Goal: Navigation & Orientation: Find specific page/section

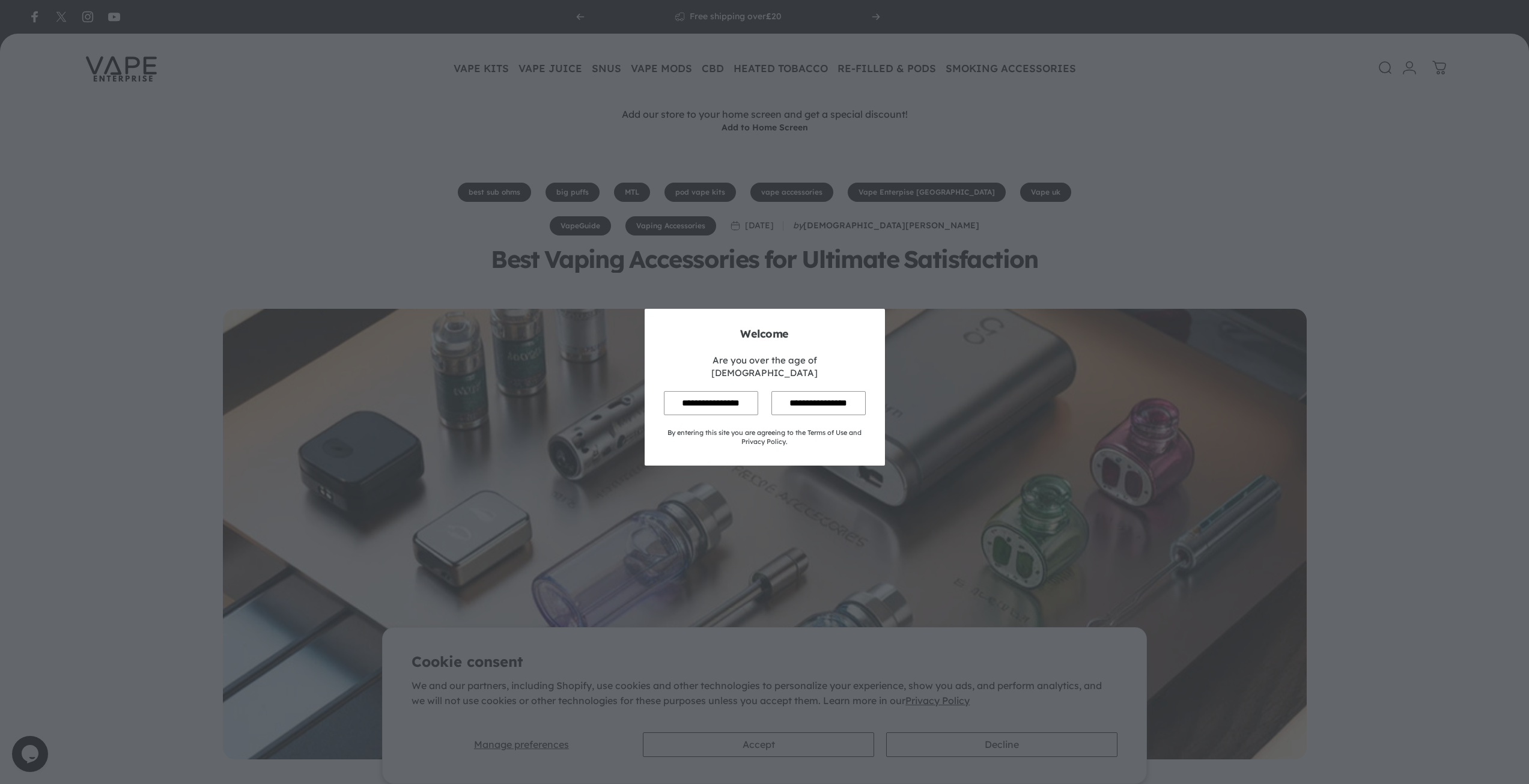
click at [706, 398] on input "**********" at bounding box center [711, 402] width 94 height 24
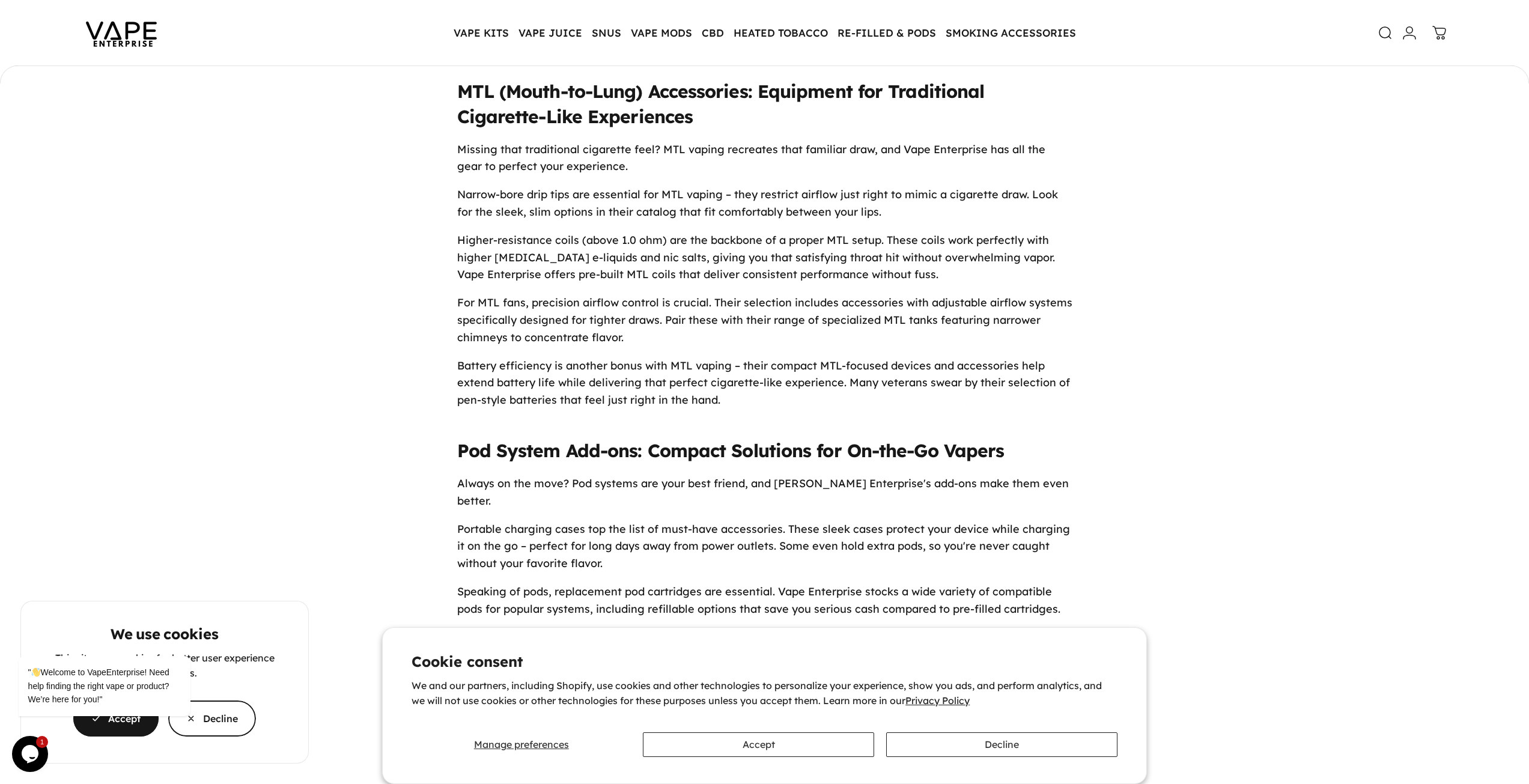
scroll to position [3361, 0]
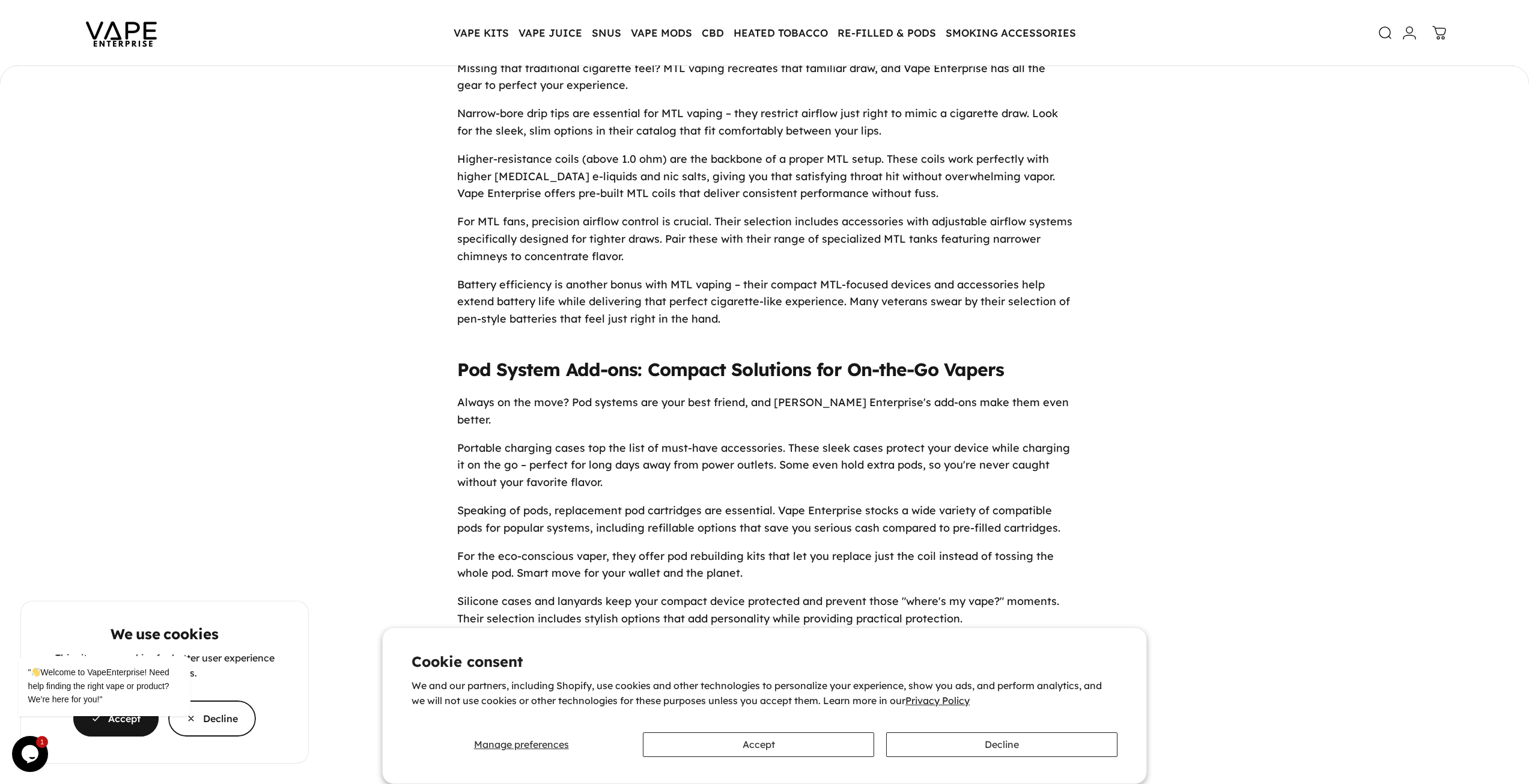
click at [808, 31] on cookie-banner "We use cookies This site uses cookies for better user experience and analytics.…" at bounding box center [764, 392] width 1529 height 784
click at [968, 739] on button "Decline" at bounding box center [1002, 744] width 231 height 24
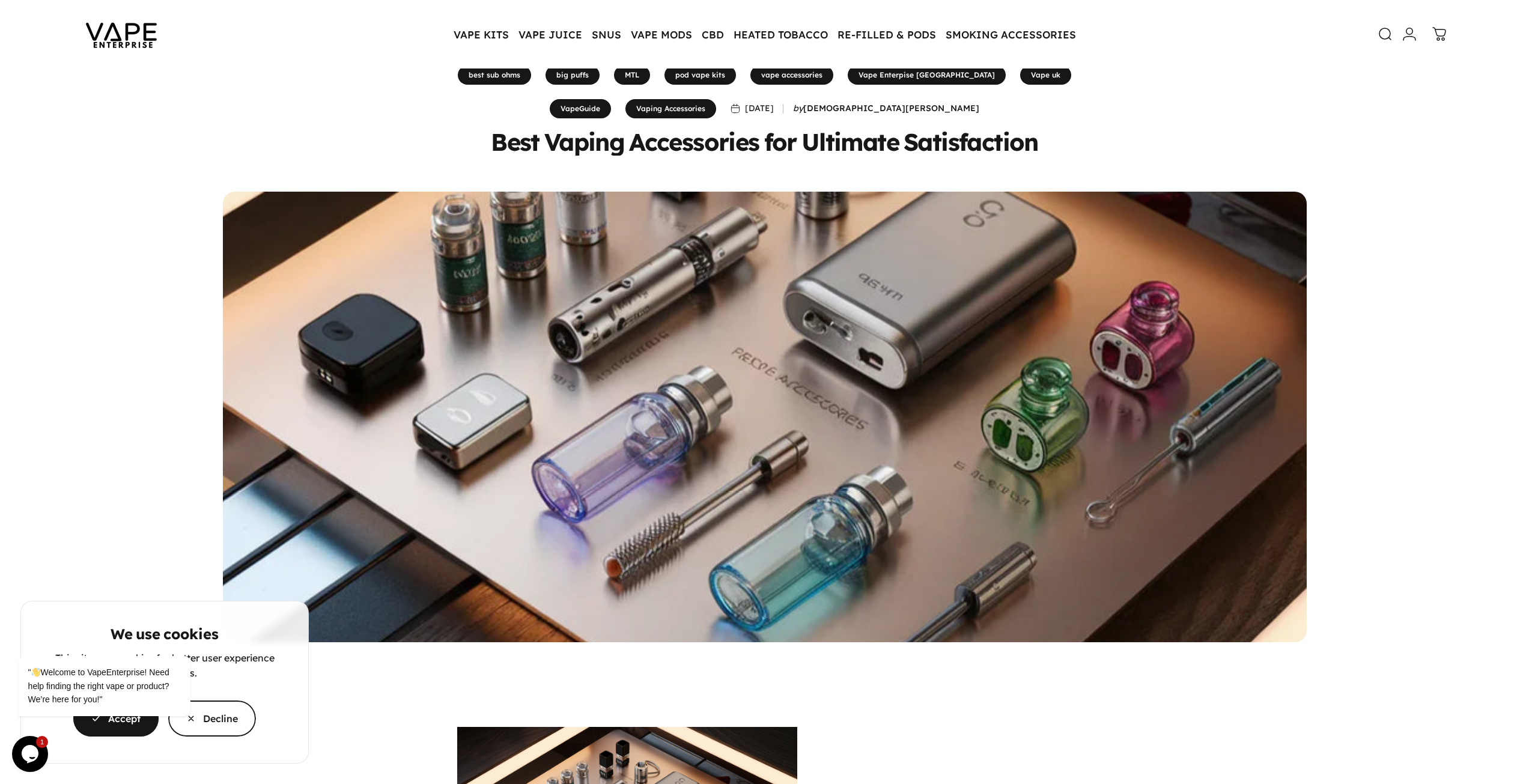
scroll to position [0, 0]
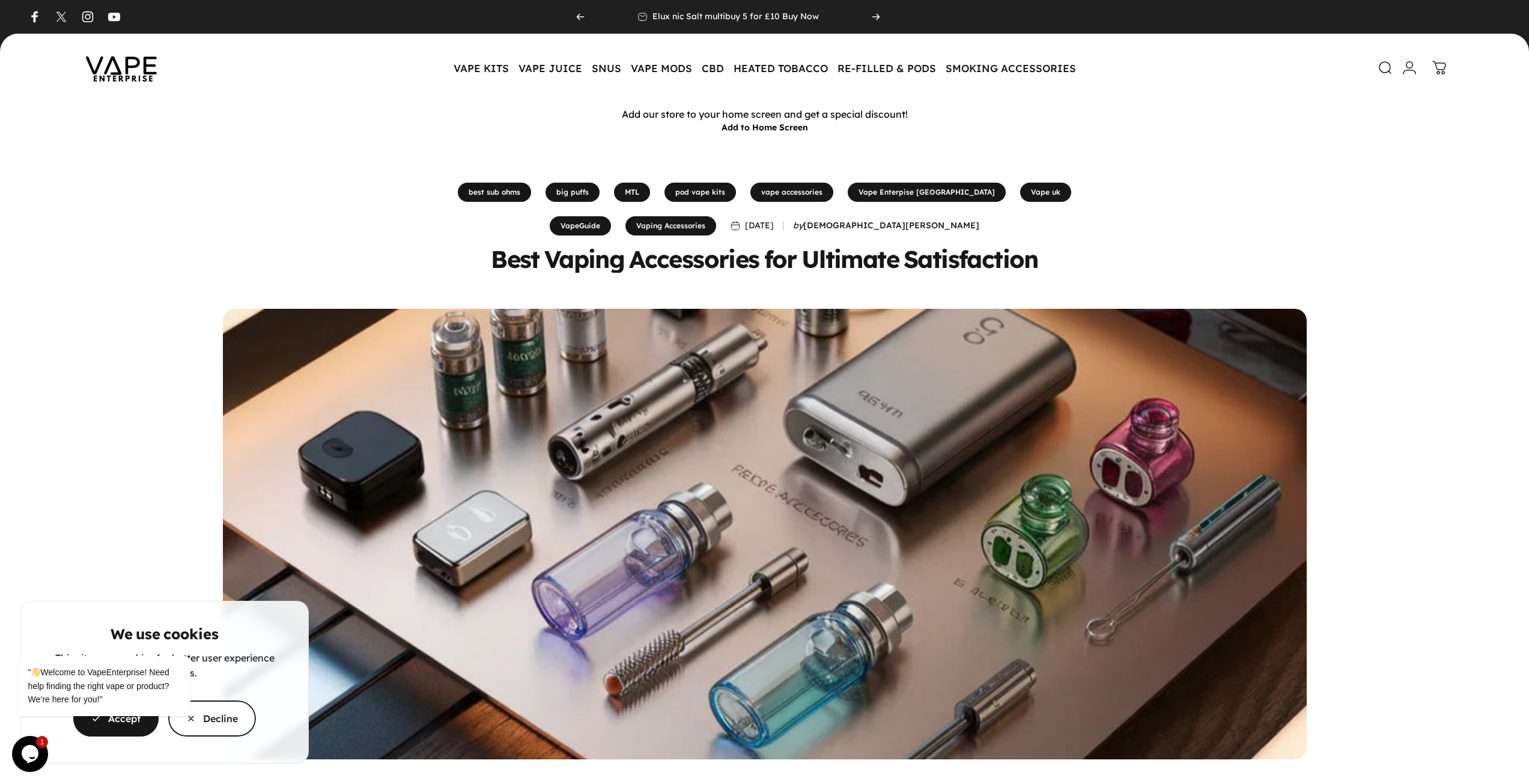
drag, startPoint x: 760, startPoint y: 137, endPoint x: 763, endPoint y: 147, distance: 10.4
click at [760, 137] on cookie-banner "We use cookies This site uses cookies for better user experience and analytics.…" at bounding box center [764, 392] width 1529 height 784
click at [822, 188] on cookie-banner "We use cookies This site uses cookies for better user experience and analytics.…" at bounding box center [764, 392] width 1529 height 784
drag, startPoint x: 890, startPoint y: 190, endPoint x: 940, endPoint y: 193, distance: 50.1
click at [891, 191] on cookie-banner "We use cookies This site uses cookies for better user experience and analytics.…" at bounding box center [764, 392] width 1529 height 784
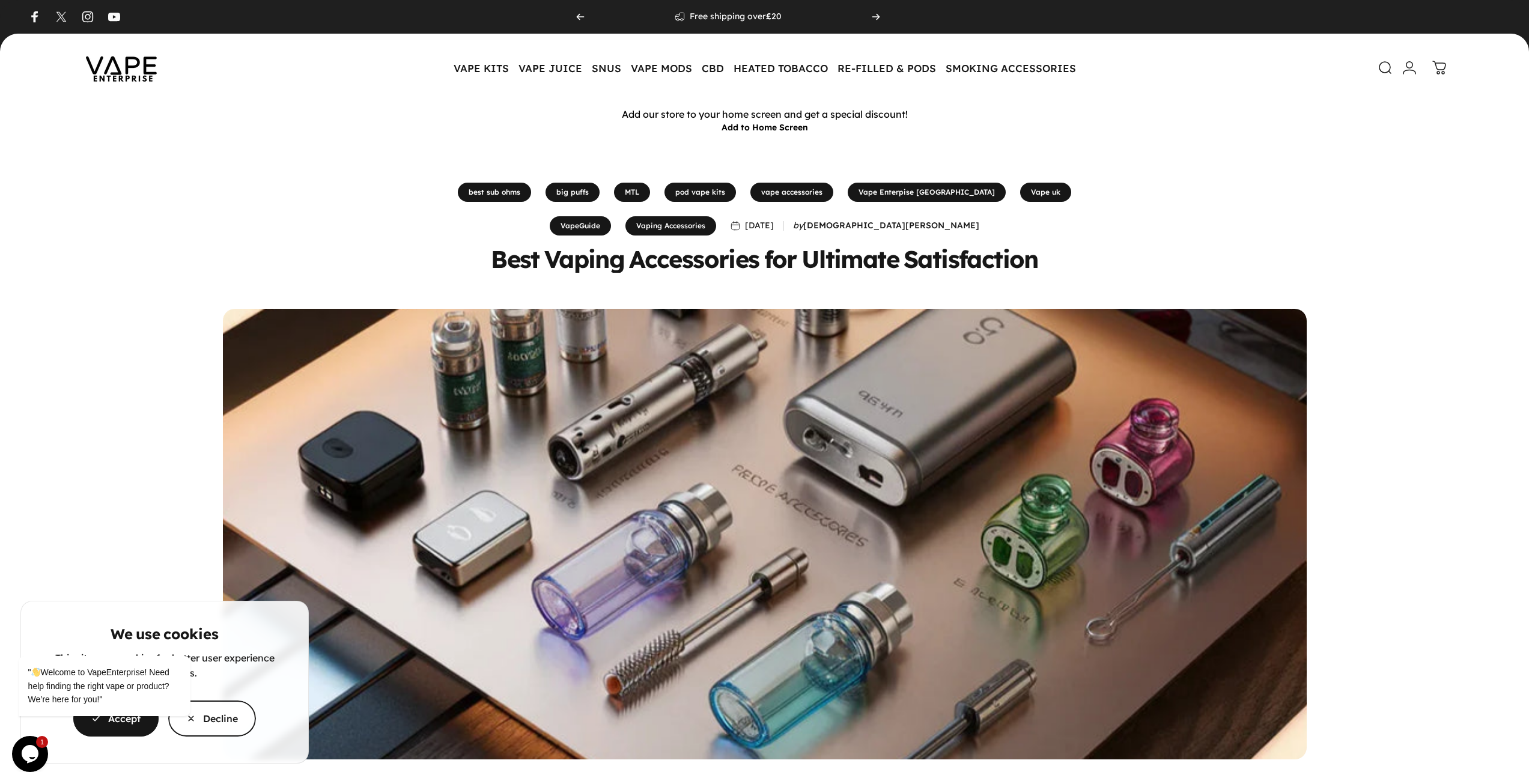
drag, startPoint x: 944, startPoint y: 193, endPoint x: 984, endPoint y: 193, distance: 40.0
click at [945, 193] on cookie-banner "We use cookies This site uses cookies for better user experience and analytics.…" at bounding box center [764, 392] width 1529 height 784
drag, startPoint x: 990, startPoint y: 193, endPoint x: 832, endPoint y: 200, distance: 158.2
click at [990, 194] on cookie-banner "We use cookies This site uses cookies for better user experience and analytics.…" at bounding box center [764, 392] width 1529 height 784
drag, startPoint x: 723, startPoint y: 206, endPoint x: 684, endPoint y: 221, distance: 41.8
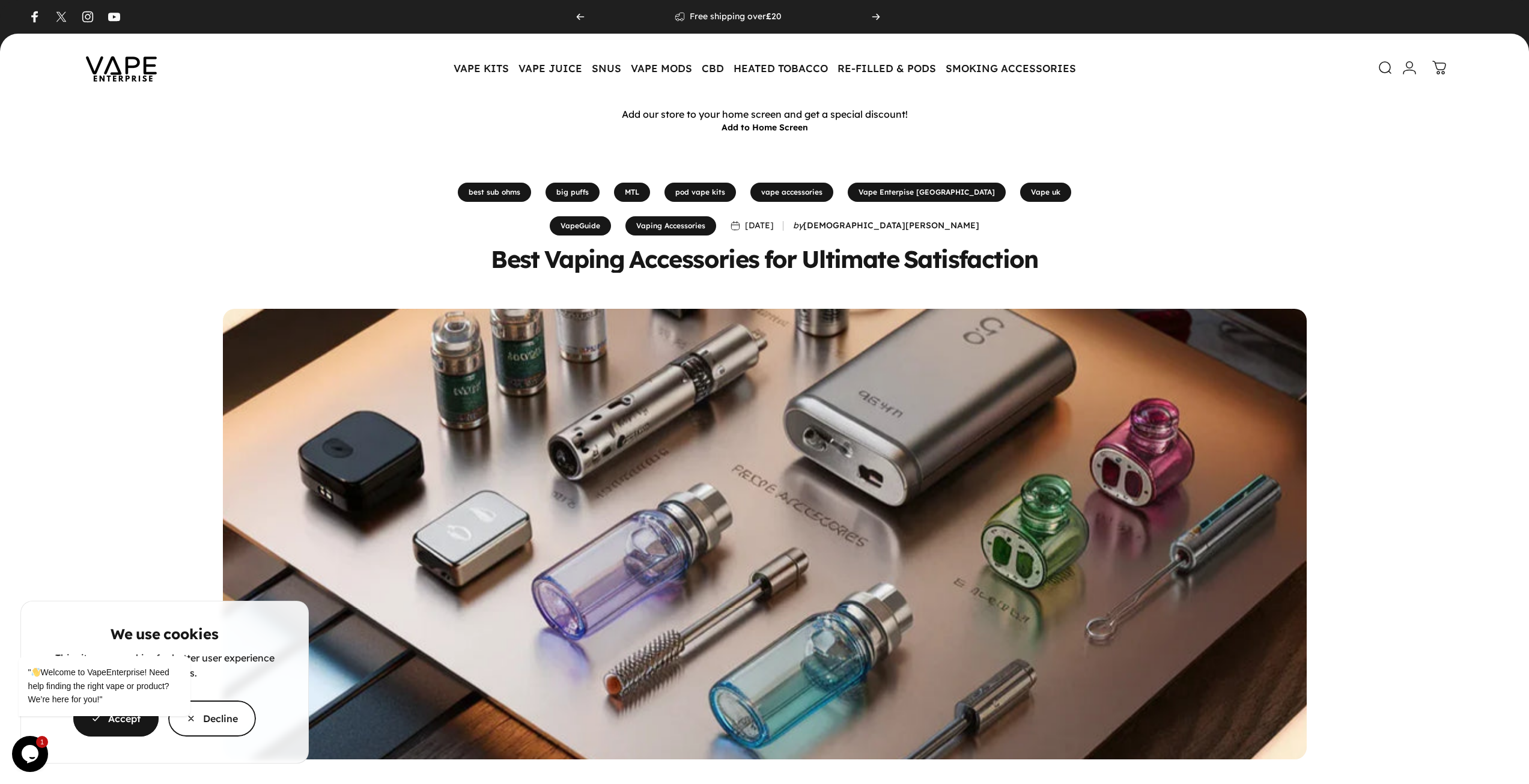
click at [723, 206] on cookie-banner "We use cookies This site uses cookies for better user experience and analytics.…" at bounding box center [764, 392] width 1529 height 784
drag, startPoint x: 684, startPoint y: 221, endPoint x: 656, endPoint y: 222, distance: 28.0
click at [683, 222] on cookie-banner "We use cookies This site uses cookies for better user experience and analytics.…" at bounding box center [764, 392] width 1529 height 784
click at [652, 222] on cookie-banner "We use cookies This site uses cookies for better user experience and analytics.…" at bounding box center [764, 392] width 1529 height 784
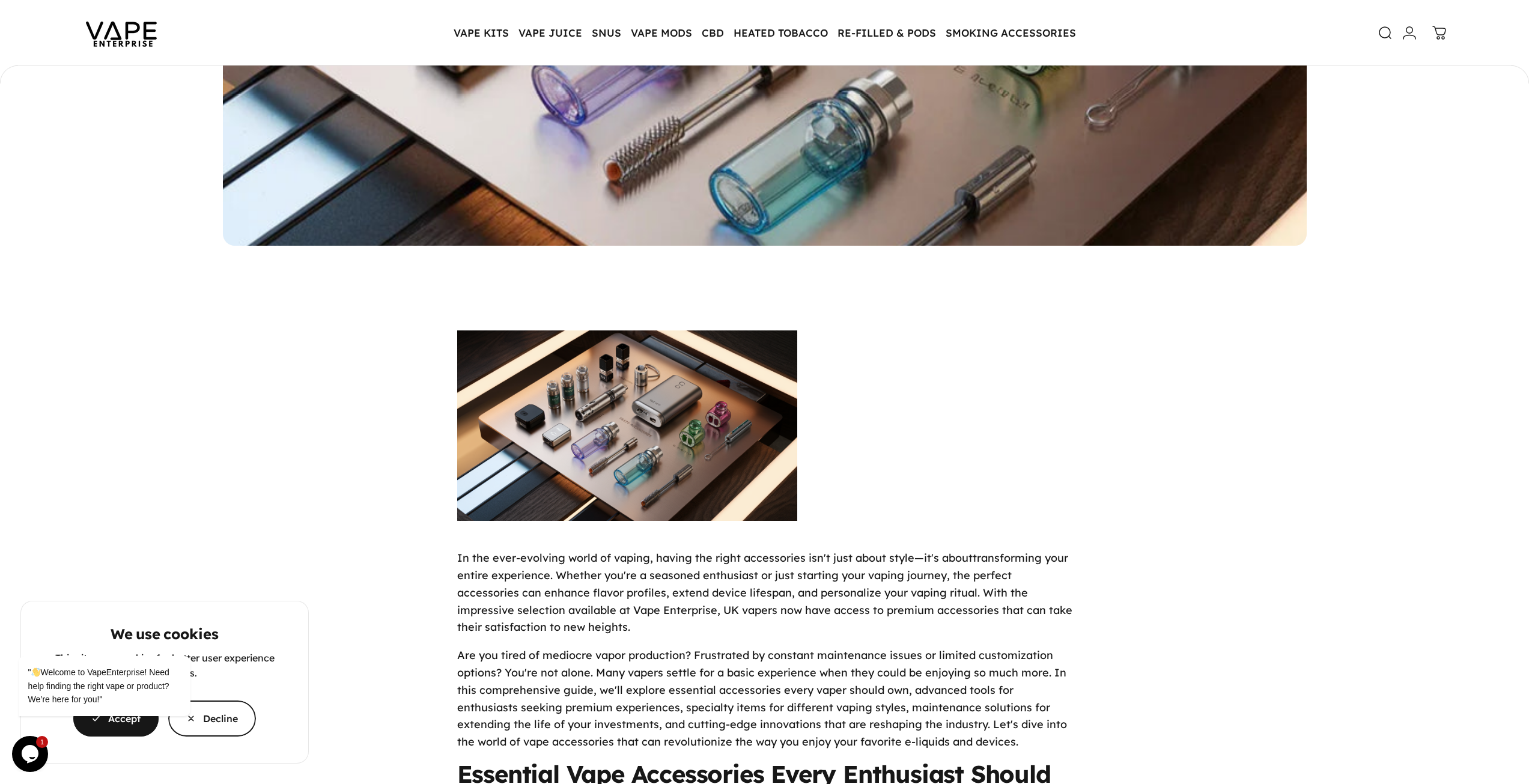
scroll to position [538, 0]
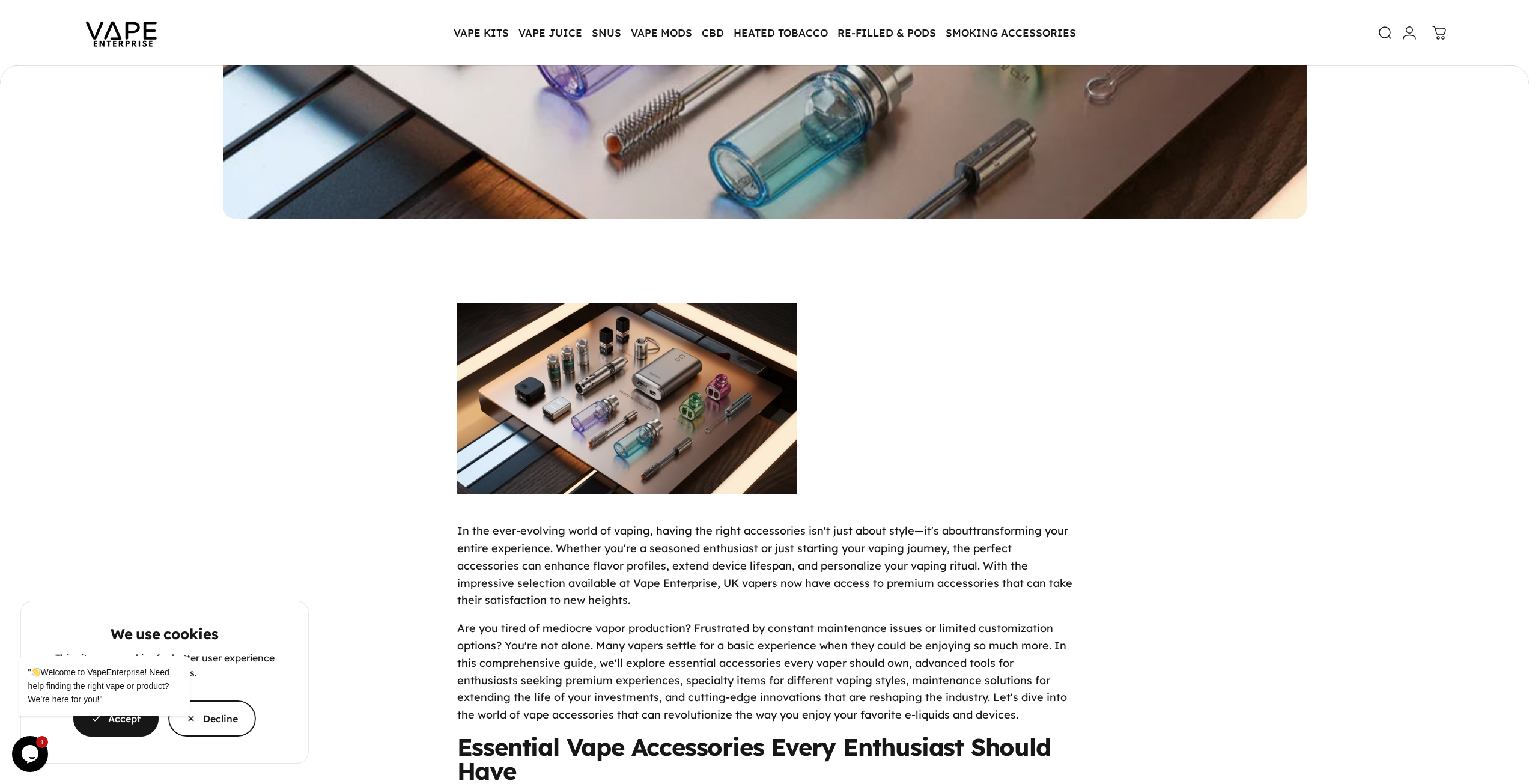
click at [646, 24] on cookie-banner "We use cookies This site uses cookies for better user experience and analytics.…" at bounding box center [764, 392] width 1529 height 784
click at [655, 39] on cookie-banner "We use cookies This site uses cookies for better user experience and analytics.…" at bounding box center [764, 392] width 1529 height 784
click at [653, 36] on cookie-banner "We use cookies This site uses cookies for better user experience and analytics.…" at bounding box center [764, 392] width 1529 height 784
click at [577, 34] on cookie-banner "We use cookies This site uses cookies for better user experience and analytics.…" at bounding box center [764, 392] width 1529 height 784
click at [525, 34] on cookie-banner "We use cookies This site uses cookies for better user experience and analytics.…" at bounding box center [764, 392] width 1529 height 784
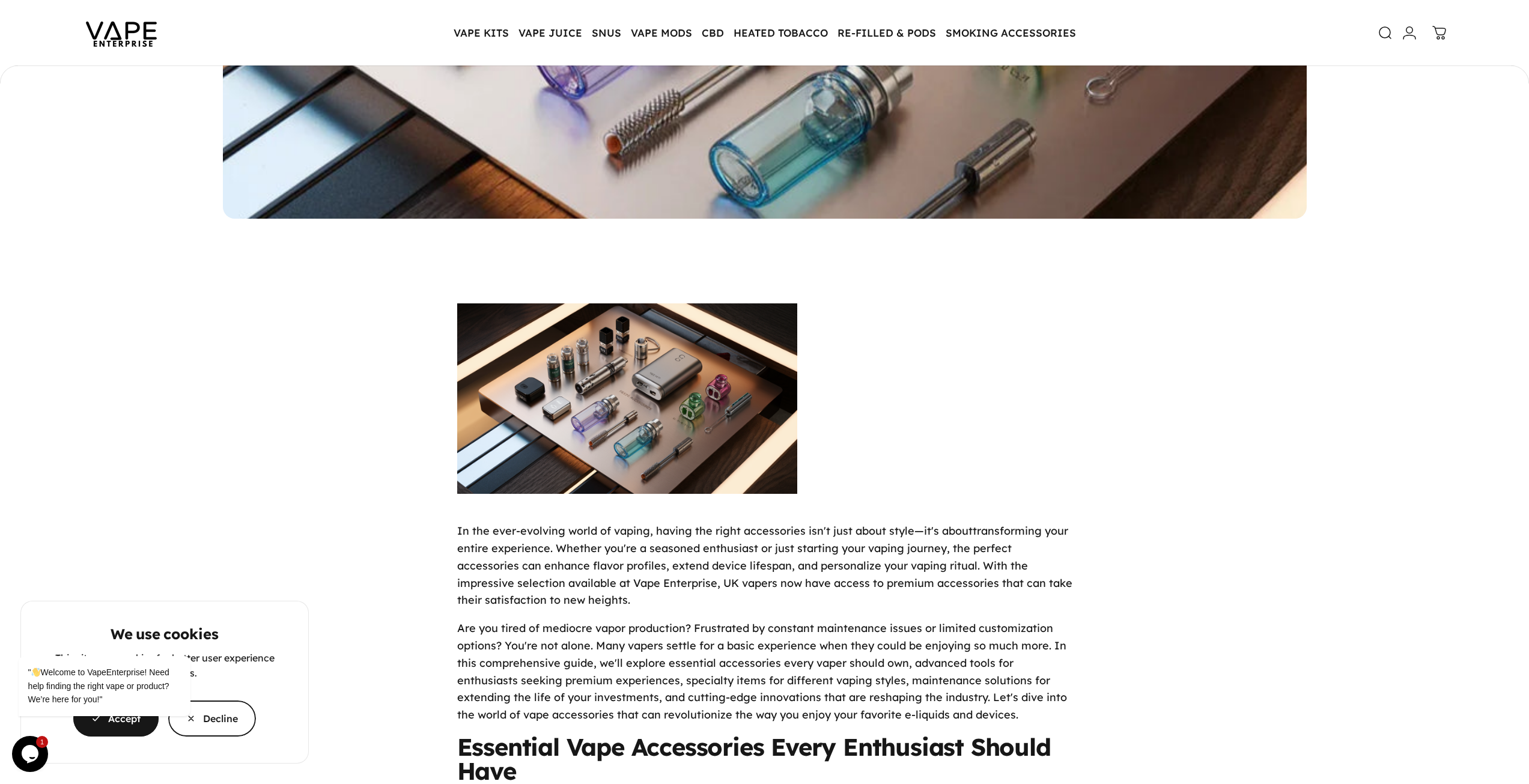
drag, startPoint x: 492, startPoint y: 34, endPoint x: 643, endPoint y: 34, distance: 151.0
click at [492, 34] on cookie-banner "We use cookies This site uses cookies for better user experience and analytics.…" at bounding box center [764, 392] width 1529 height 784
click at [816, 41] on cookie-banner "We use cookies This site uses cookies for better user experience and analytics.…" at bounding box center [764, 392] width 1529 height 784
drag, startPoint x: 953, startPoint y: 34, endPoint x: 1046, endPoint y: 30, distance: 93.1
click at [965, 34] on cookie-banner "We use cookies This site uses cookies for better user experience and analytics.…" at bounding box center [764, 392] width 1529 height 784
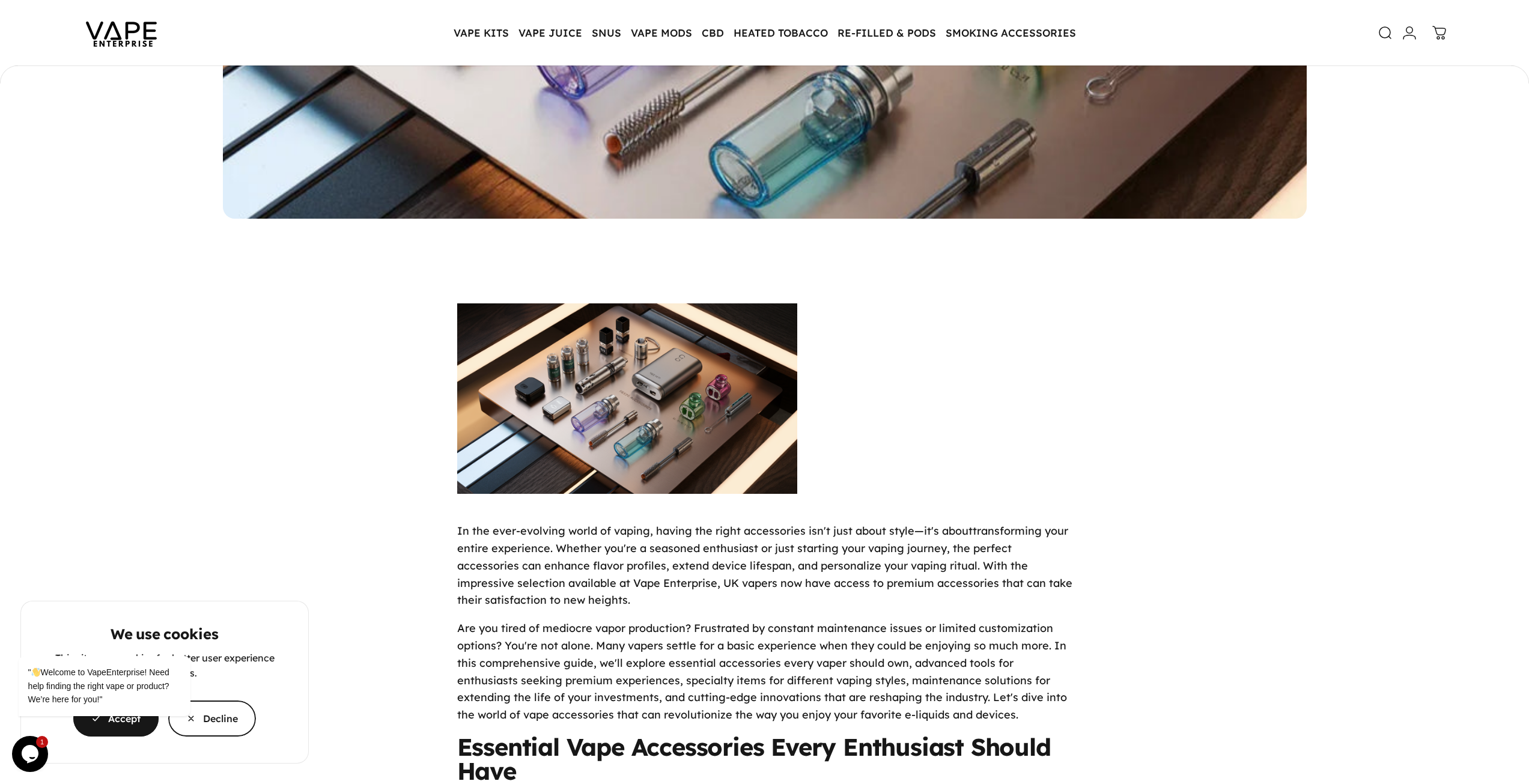
click at [1047, 30] on cookie-banner "We use cookies This site uses cookies for better user experience and analytics.…" at bounding box center [764, 392] width 1529 height 784
click at [1050, 28] on cookie-banner "We use cookies This site uses cookies for better user experience and analytics.…" at bounding box center [764, 392] width 1529 height 784
click at [217, 719] on div "" Welcome to VapeEnterprise! Need help finding the right vape or product? We’re…" at bounding box center [120, 674] width 203 height 96
click at [225, 719] on div "" Welcome to VapeEnterprise! Need help finding the right vape or product? We’re…" at bounding box center [120, 636] width 216 height 183
click at [25, 641] on icon "Chat attention grabber" at bounding box center [25, 638] width 11 height 11
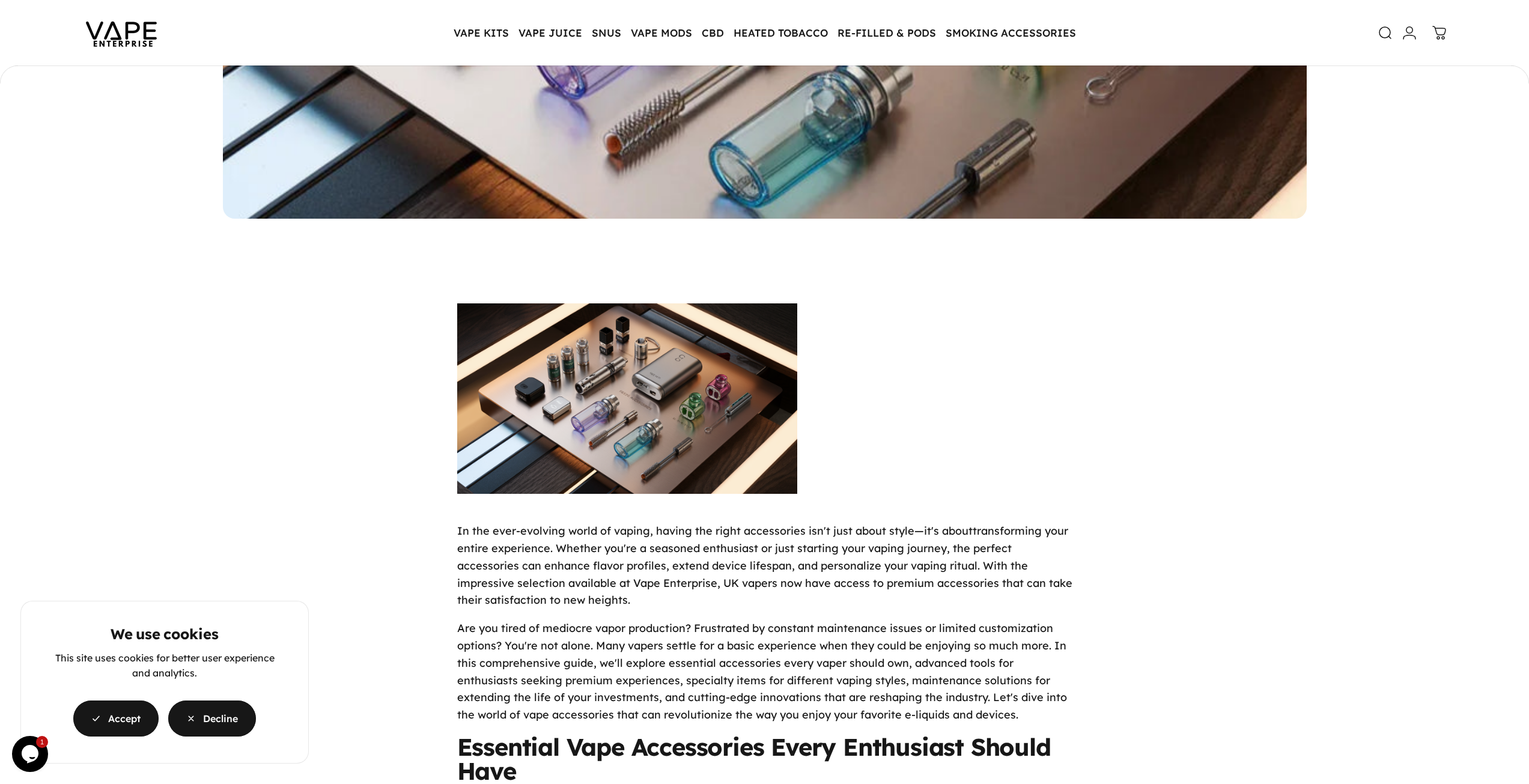
click at [213, 713] on span "button" at bounding box center [212, 719] width 132 height 72
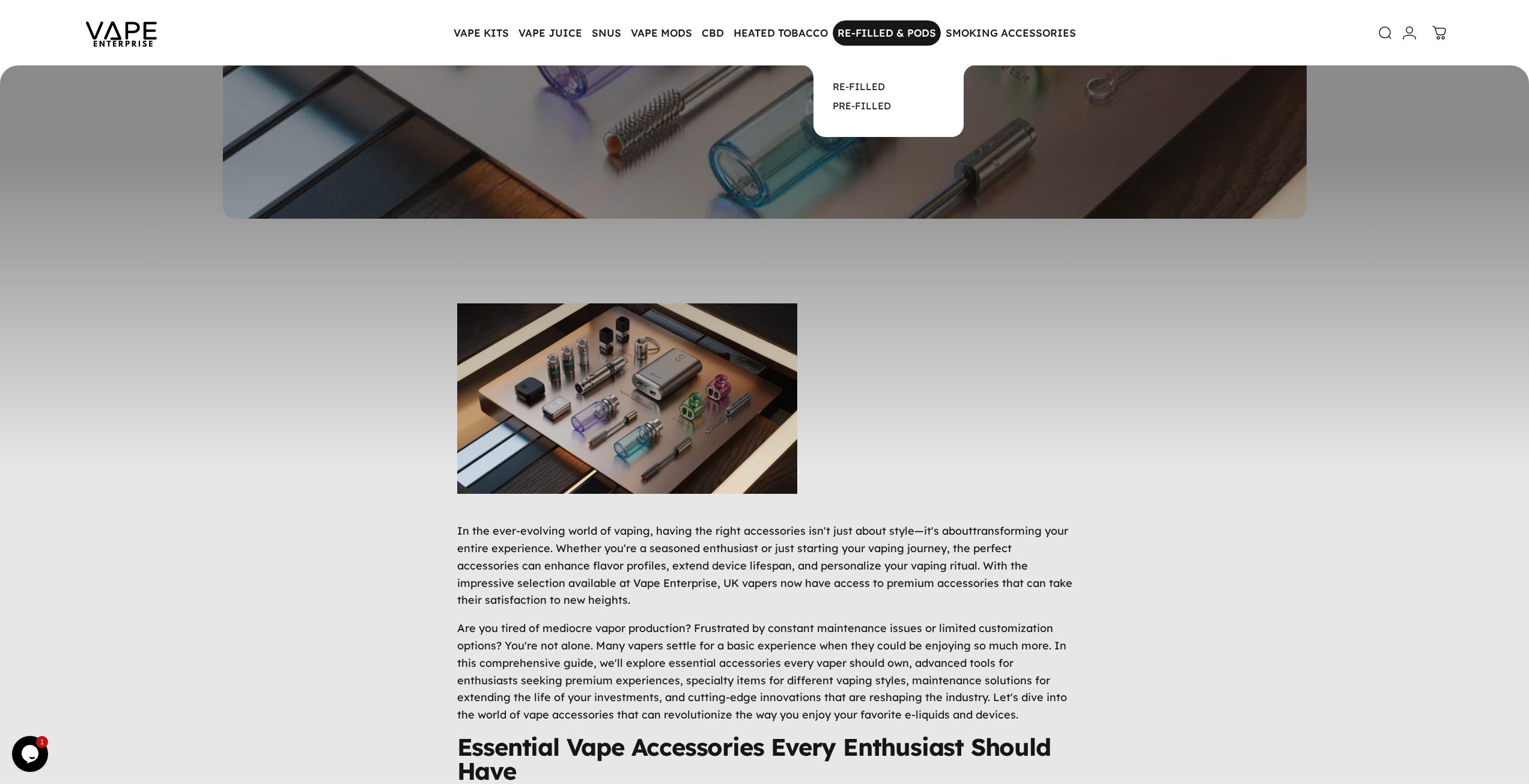
click at [842, 37] on magnet-element "RE-FILLED & PODS RE-FILLED & PODS" at bounding box center [887, 32] width 108 height 25
